Goal: Complete application form

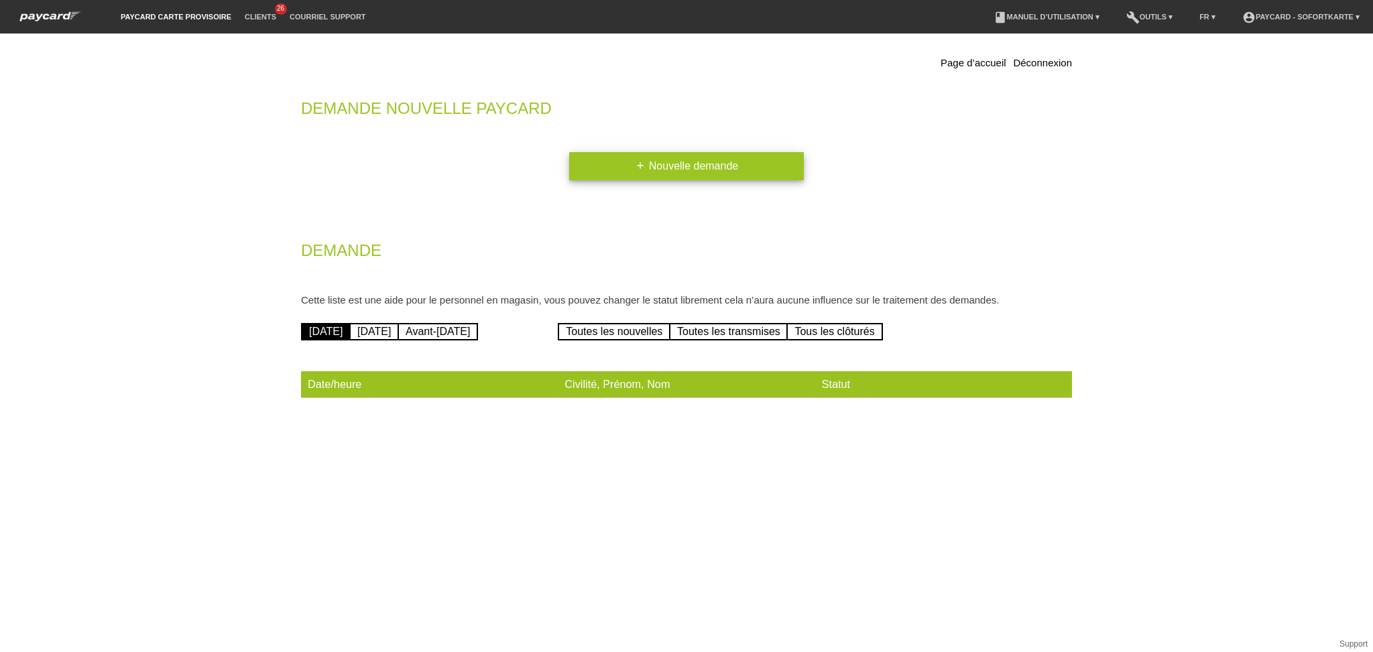
click at [661, 173] on link "add Nouvelle demande" at bounding box center [686, 166] width 235 height 28
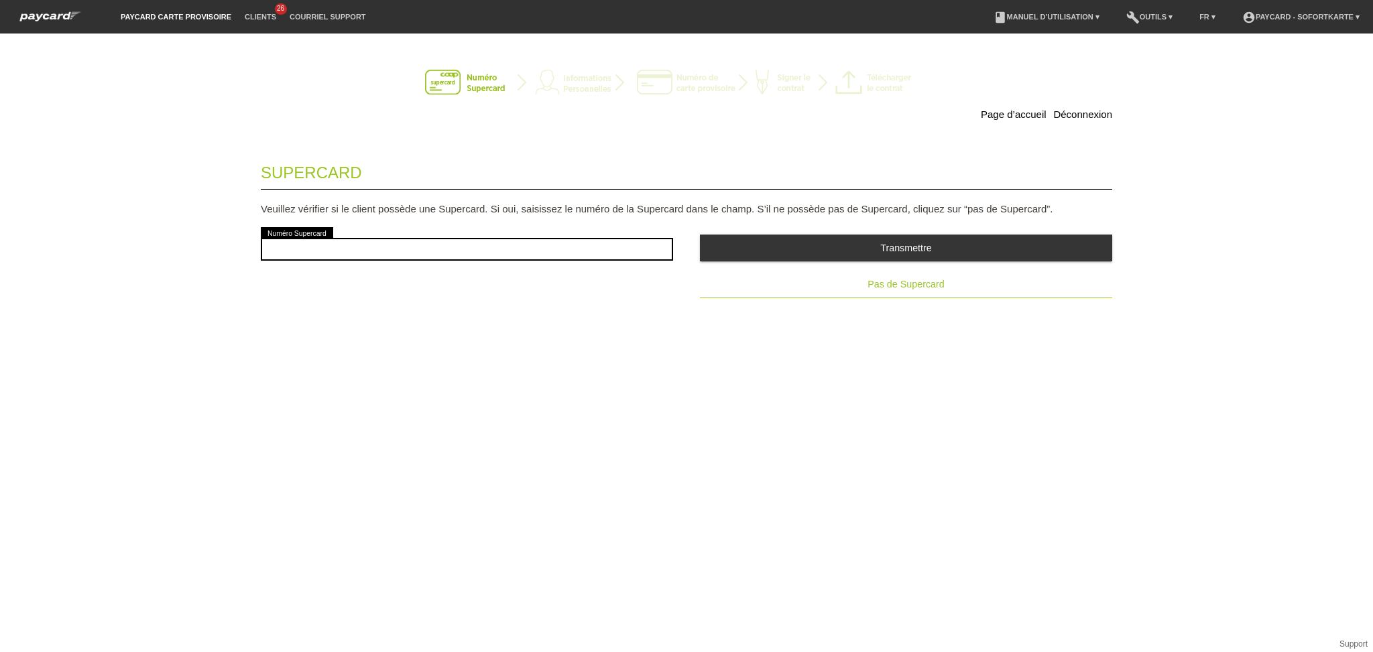
click at [904, 285] on span "Pas de Supercard" at bounding box center [906, 284] width 76 height 11
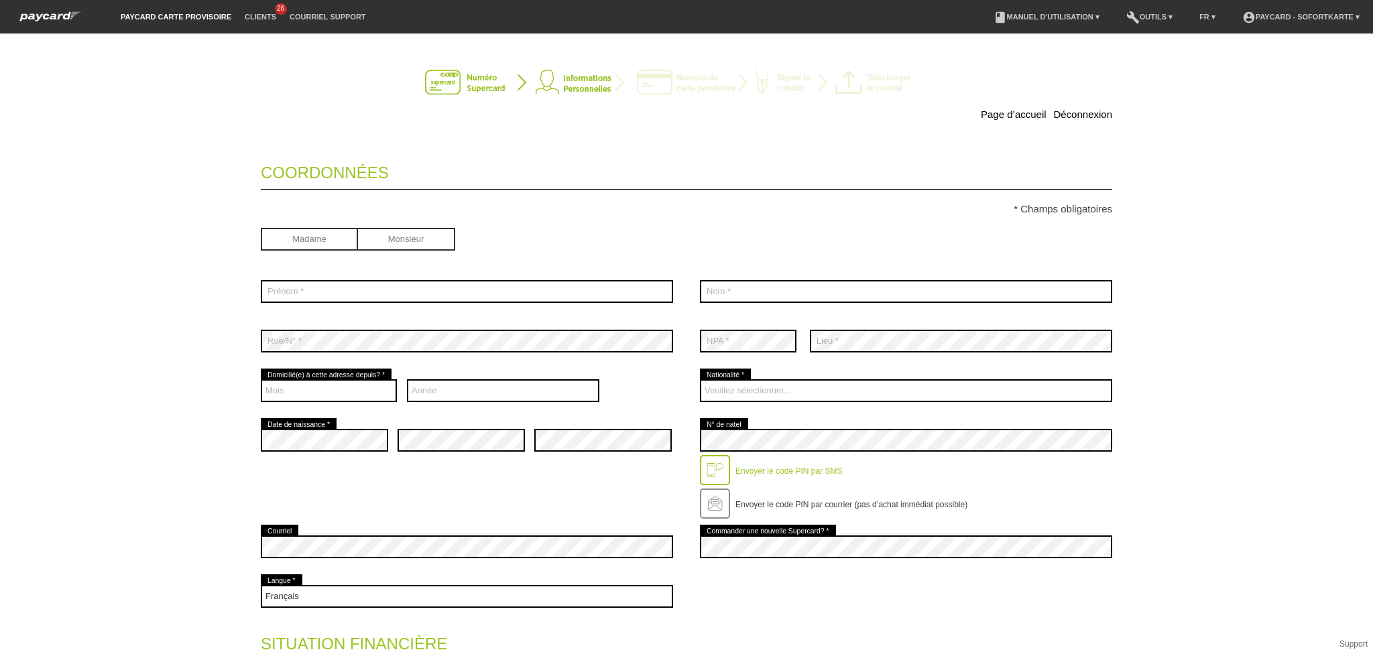
click at [382, 237] on input "radio" at bounding box center [406, 238] width 97 height 20
radio input "true"
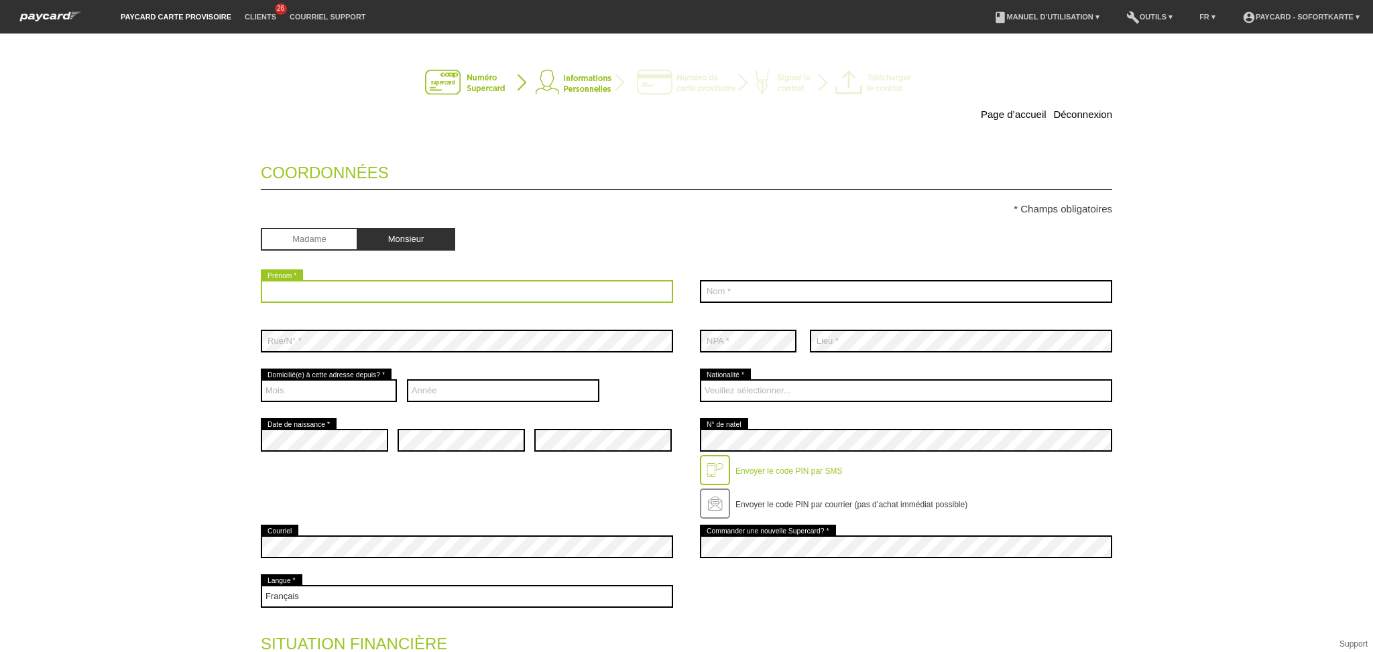
click at [371, 284] on input "text" at bounding box center [467, 291] width 412 height 23
type input "Pajaziti"
click at [752, 306] on div "error Nom *" at bounding box center [906, 292] width 412 height 50
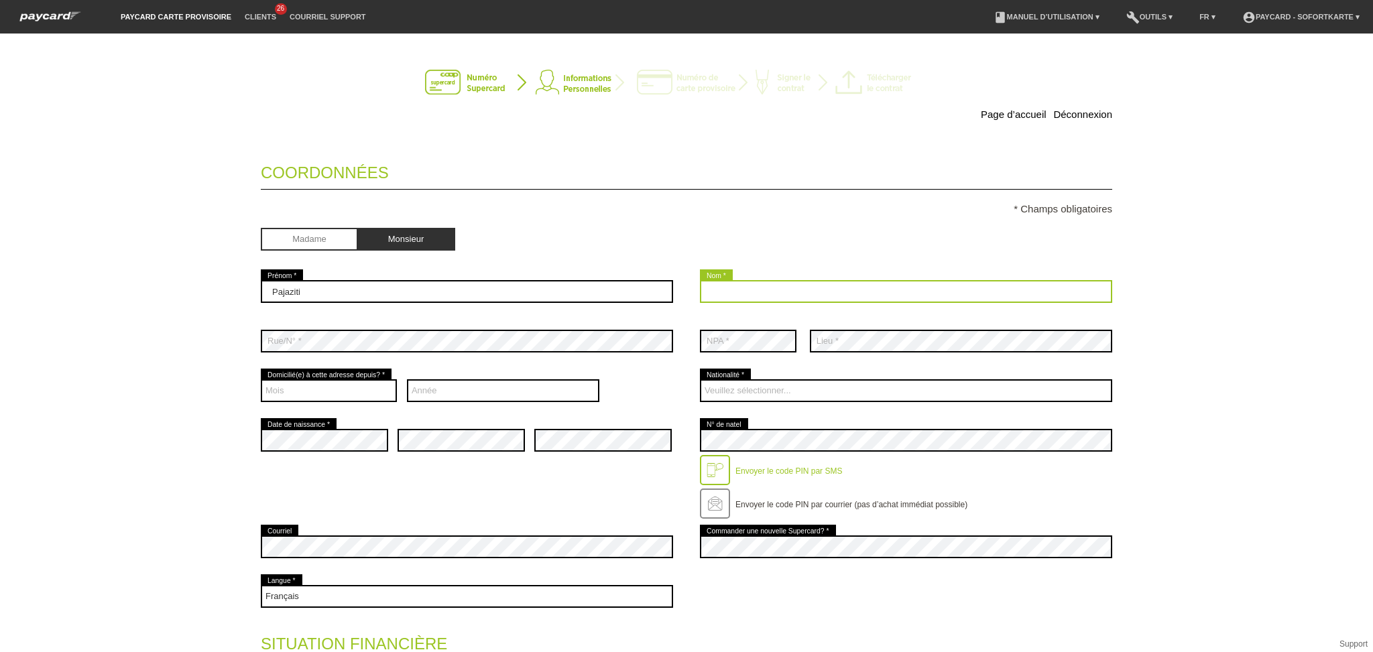
click at [763, 295] on input "text" at bounding box center [906, 291] width 412 height 23
type input "Ditor"
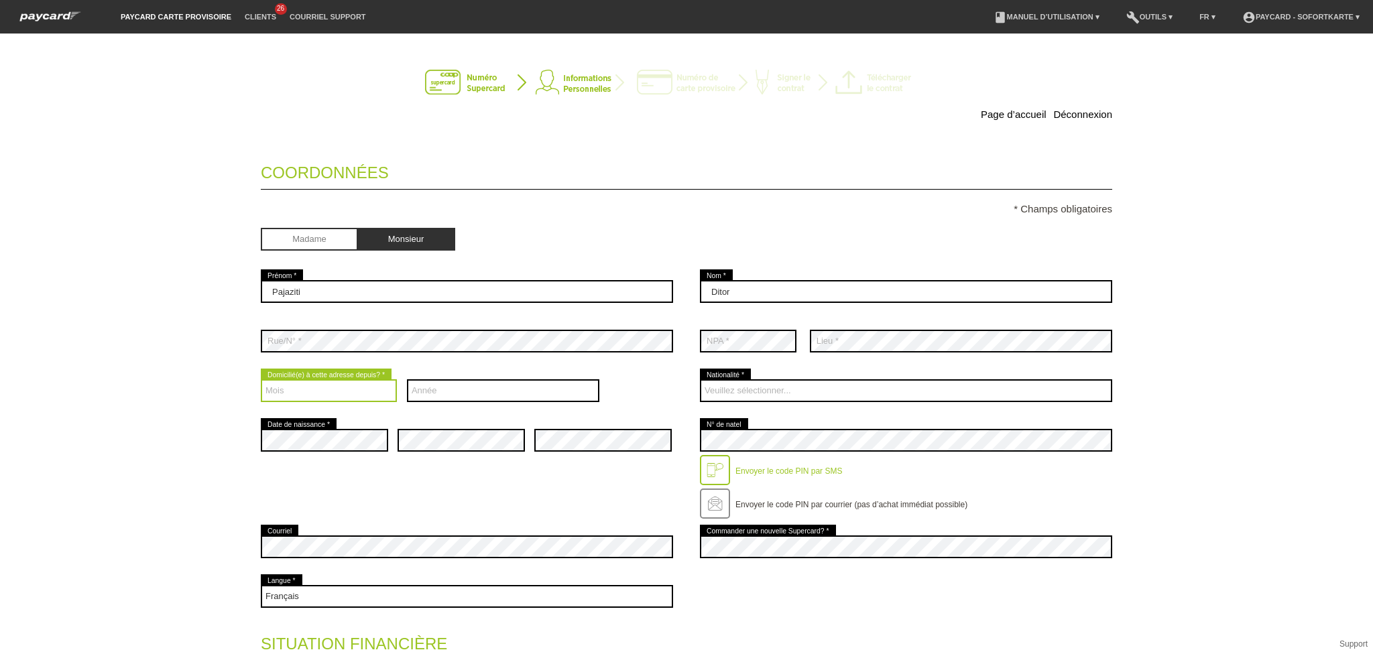
click at [292, 389] on select "Mois 01 02 03 04 05 06 07 08 09 10 11 12" at bounding box center [329, 390] width 136 height 23
click at [261, 379] on select "Mois 01 02 03 04 05 06 07 08 09 10 11 12" at bounding box center [329, 390] width 136 height 23
click at [332, 400] on select "Mois 01 02 03 04 05 06 07 08 09 10 11 12" at bounding box center [329, 390] width 136 height 23
select select "02"
click at [261, 379] on select "Mois 01 02 03 04 05 06 07 08 09 10 11 12" at bounding box center [329, 390] width 136 height 23
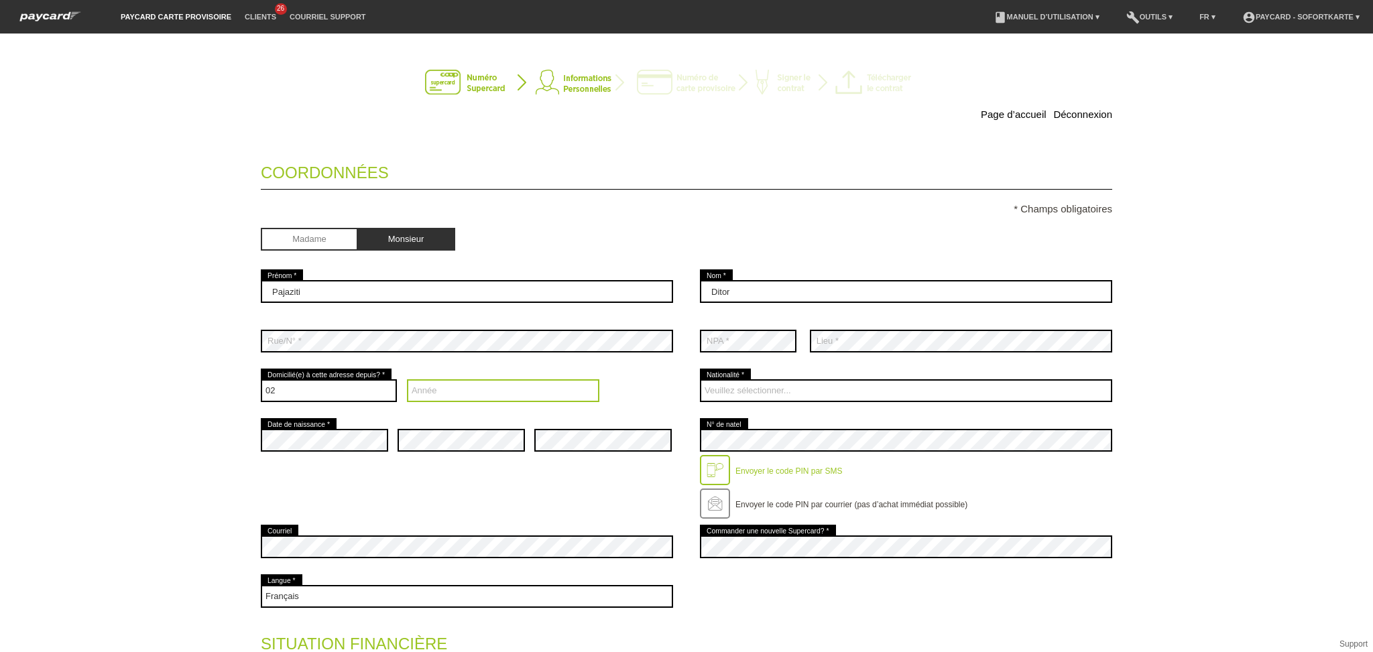
click at [430, 390] on select "Année 2025 2024 2023 2022 2021 2020 2019 2018 2017 2016" at bounding box center [503, 390] width 193 height 23
select select "2011"
click at [407, 379] on select "Année 2025 2024 2023 2022 2021 2020 2019 2018 2017 2016" at bounding box center [503, 390] width 193 height 23
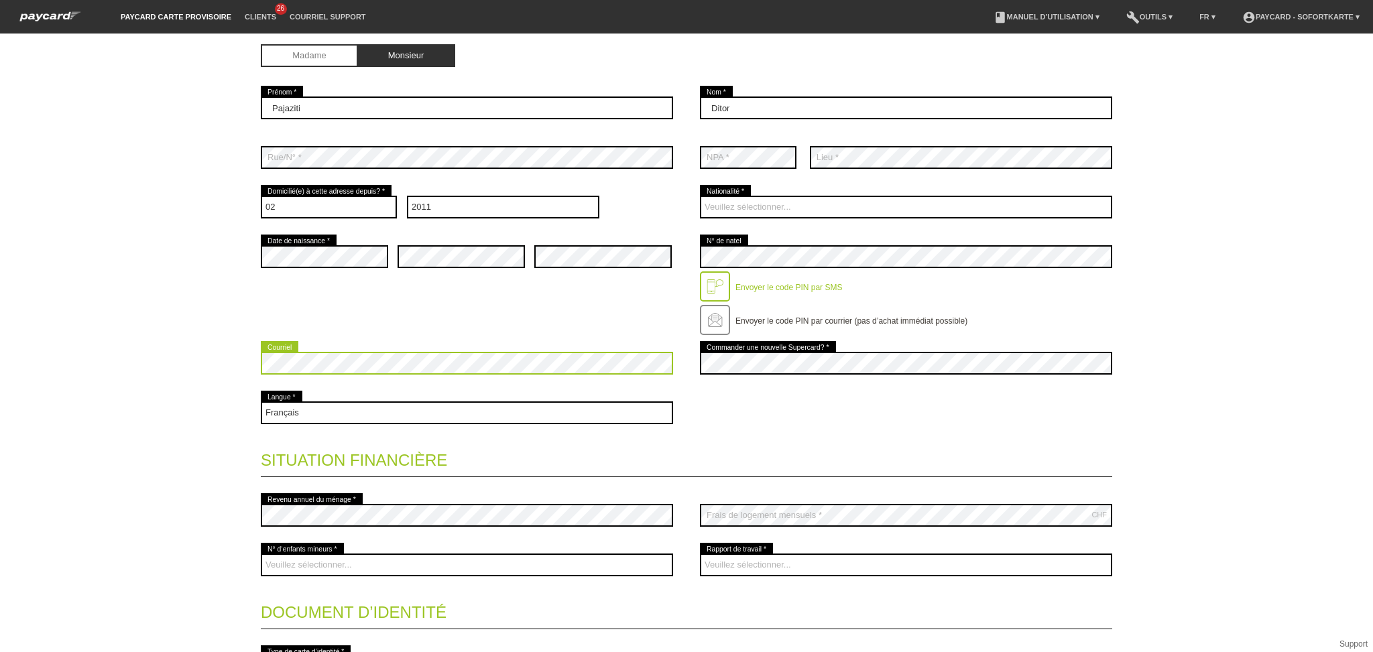
scroll to position [343, 0]
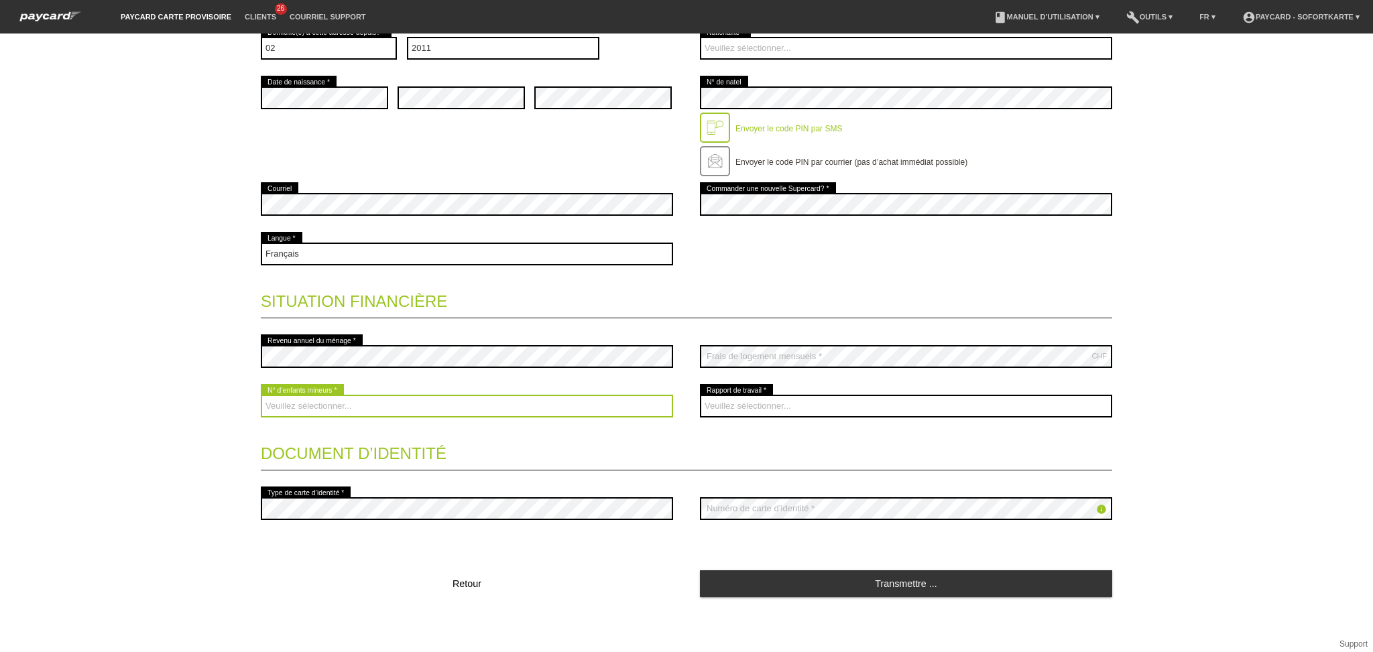
click at [406, 405] on select "Veuillez sélectionner... 0 1 2 3 4 5 6 7 8 9" at bounding box center [467, 406] width 412 height 23
select select "0"
click at [261, 395] on select "Veuillez sélectionner... 0 1 2 3 4 5 6 7 8 9" at bounding box center [467, 406] width 412 height 23
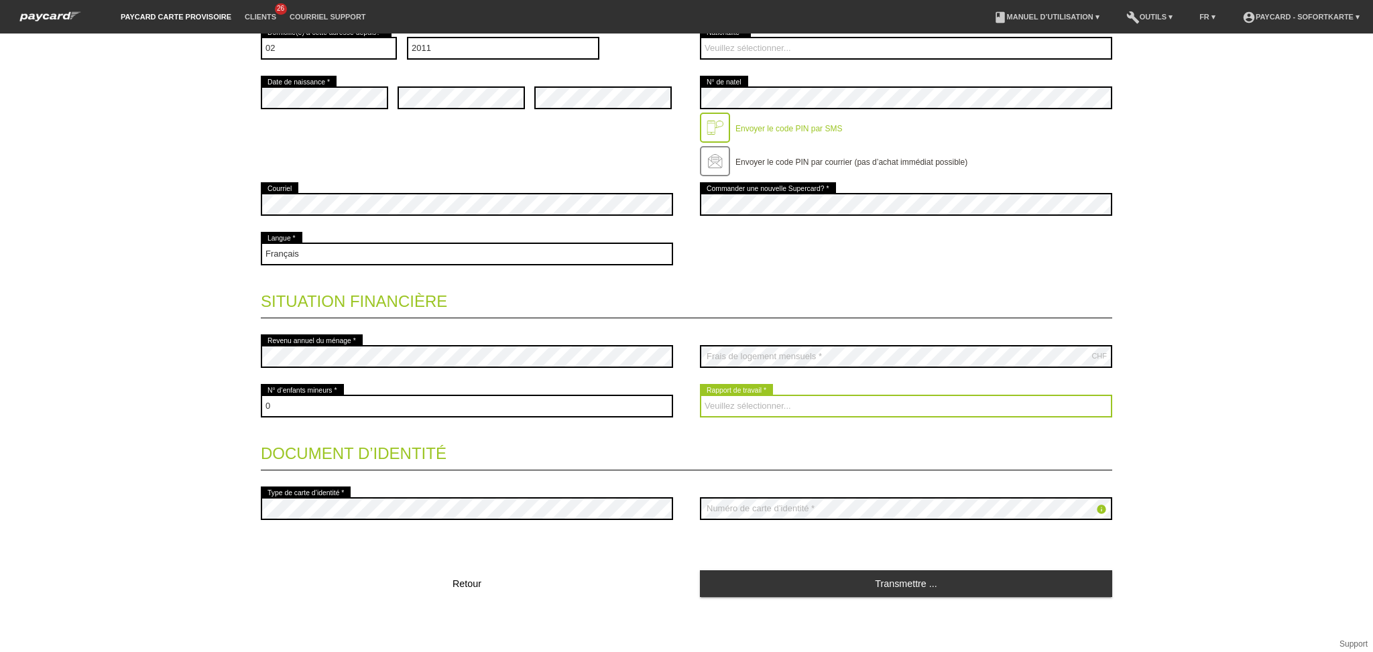
click at [856, 410] on select "Veuillez sélectionner... A durée indéterminée A durée déterminée Apprenti/étudi…" at bounding box center [906, 406] width 412 height 23
select select "UNLIMITED"
click at [700, 395] on select "Veuillez sélectionner... A durée indéterminée A durée déterminée Apprenti/étudi…" at bounding box center [906, 406] width 412 height 23
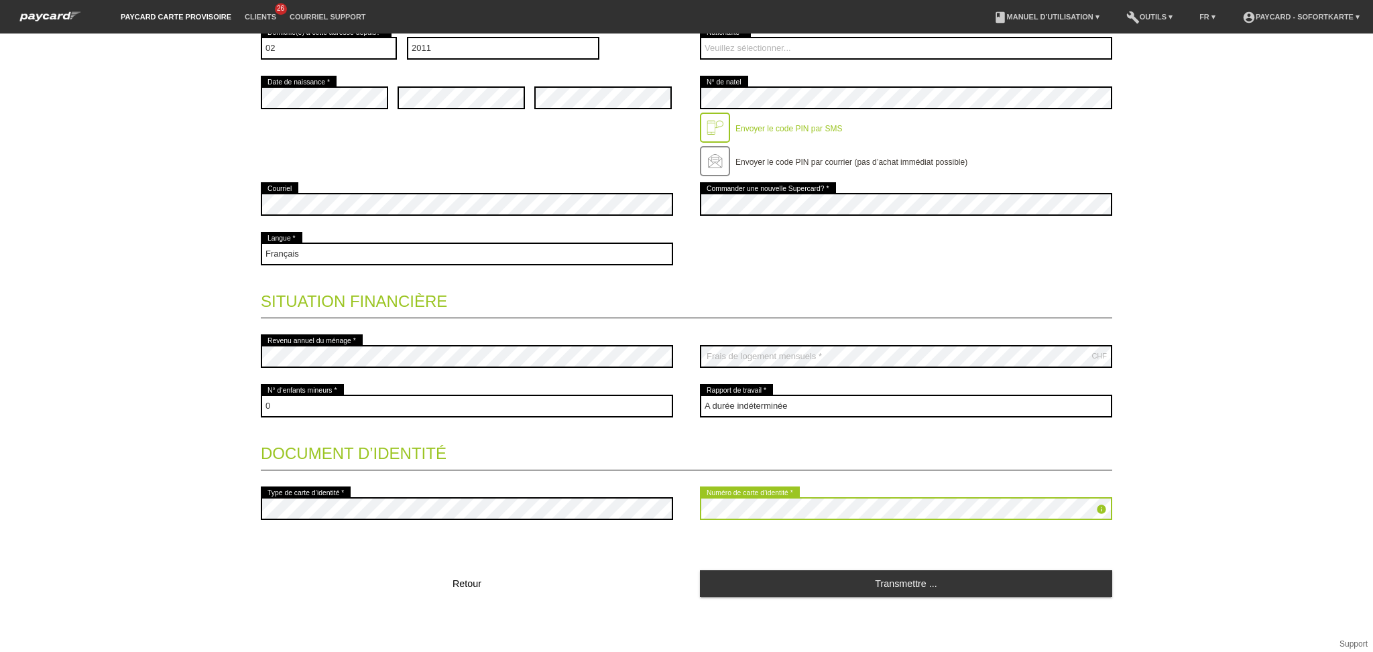
scroll to position [0, 0]
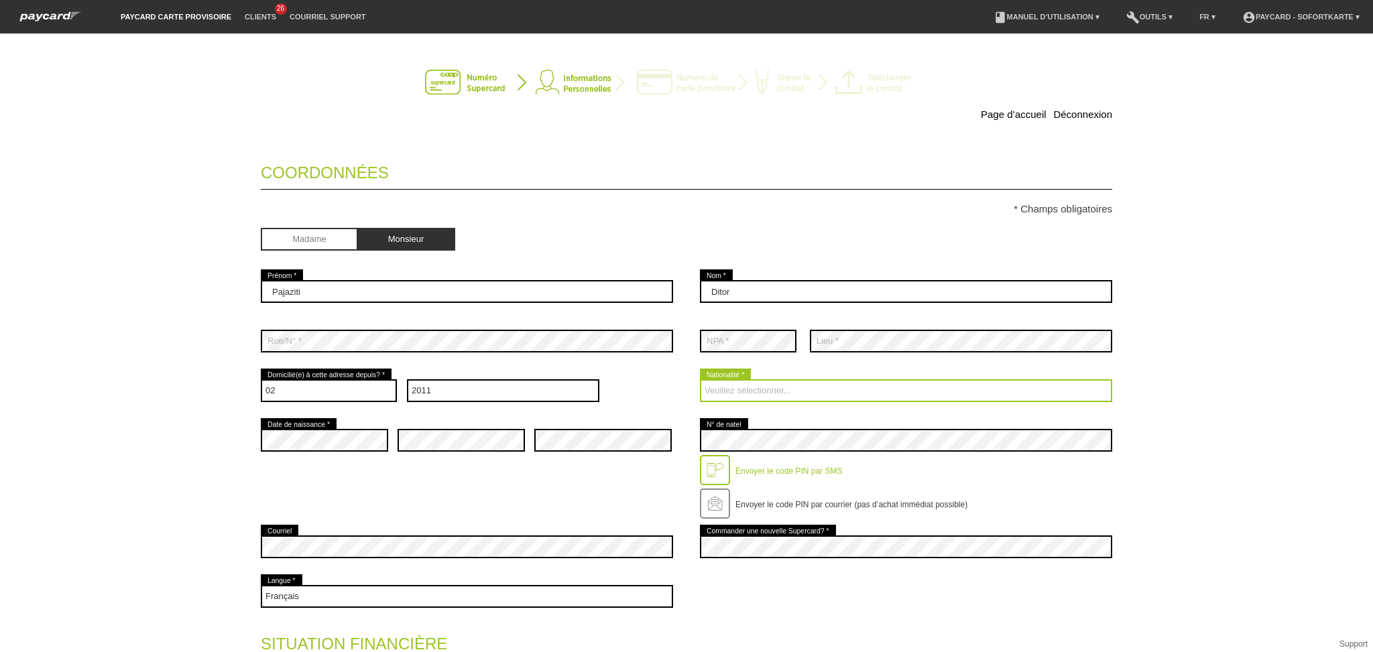
click at [778, 388] on select "Veuillez sélectionner... [GEOGRAPHIC_DATA] [GEOGRAPHIC_DATA] [GEOGRAPHIC_DATA] …" at bounding box center [906, 390] width 412 height 23
select select "CH"
click at [700, 379] on select "Veuillez sélectionner... [GEOGRAPHIC_DATA] [GEOGRAPHIC_DATA] [GEOGRAPHIC_DATA] …" at bounding box center [906, 390] width 412 height 23
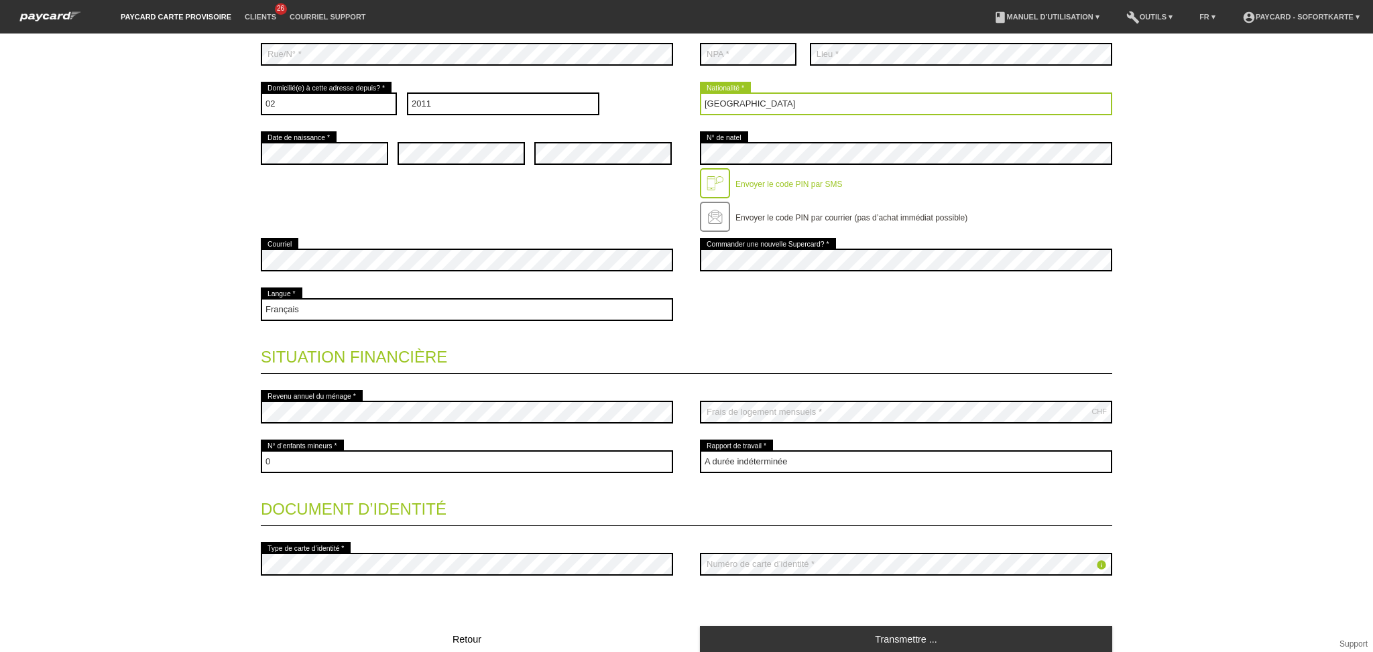
scroll to position [343, 0]
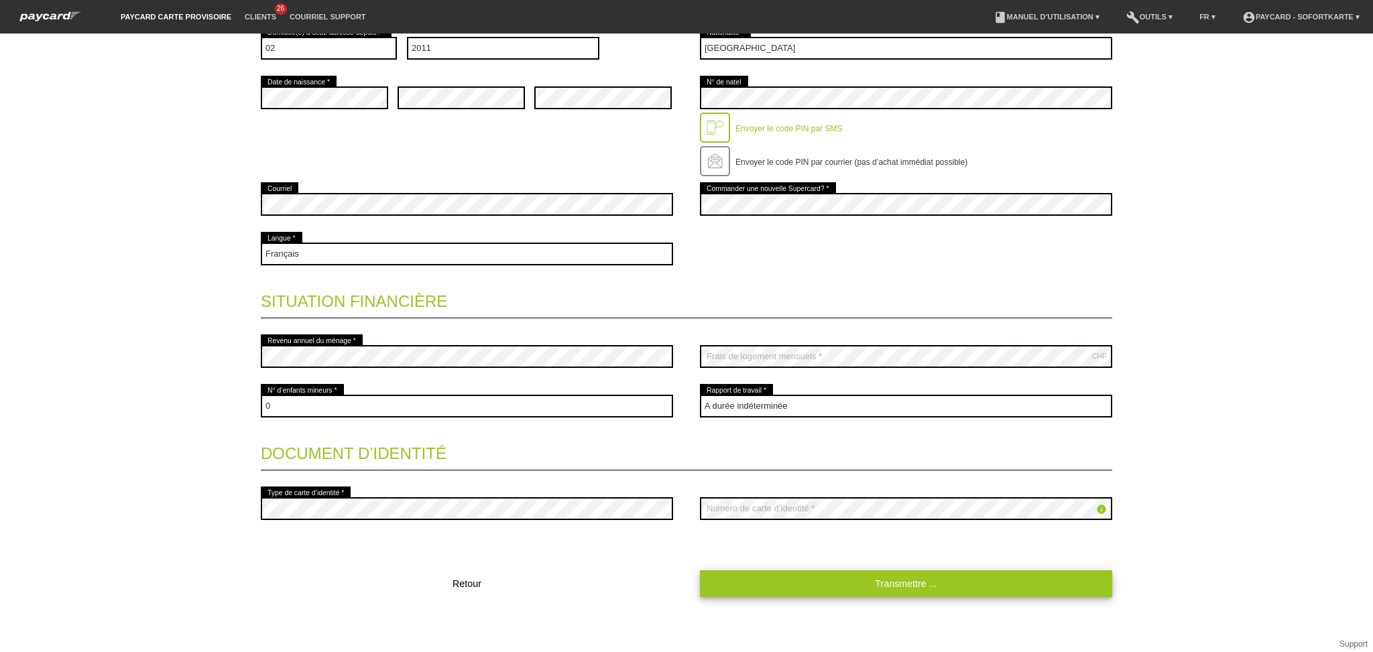
click at [844, 583] on link "Transmettre ..." at bounding box center [906, 584] width 412 height 26
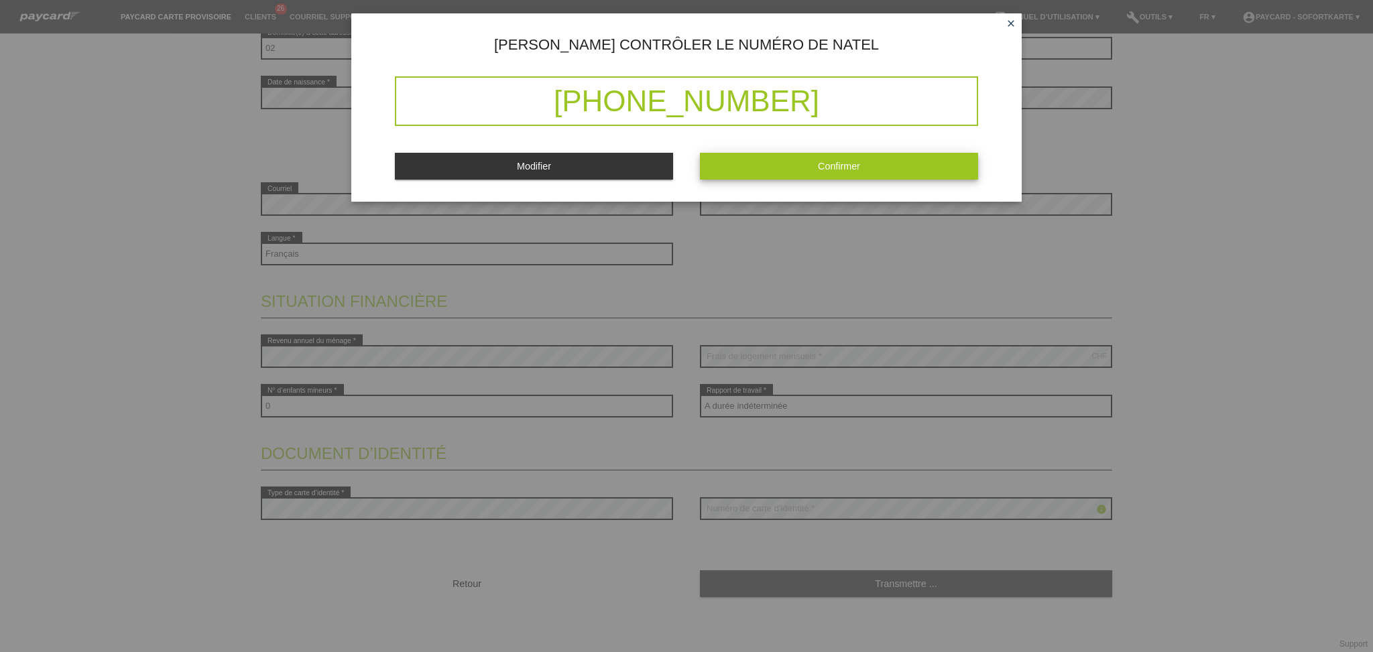
click at [762, 166] on button "Confirmer" at bounding box center [839, 166] width 278 height 26
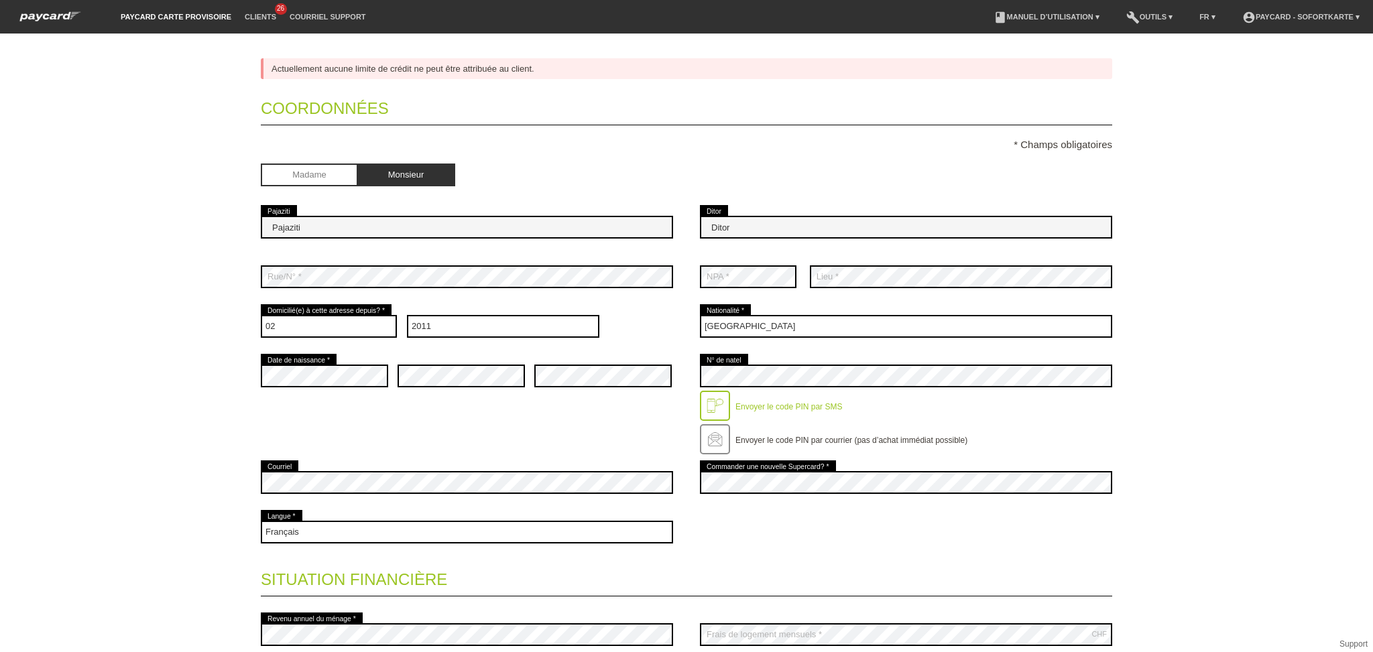
scroll to position [184, 0]
